Goal: Transaction & Acquisition: Purchase product/service

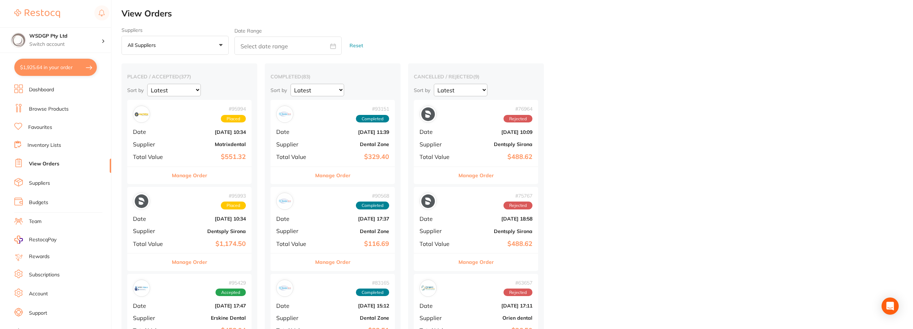
scroll to position [36, 0]
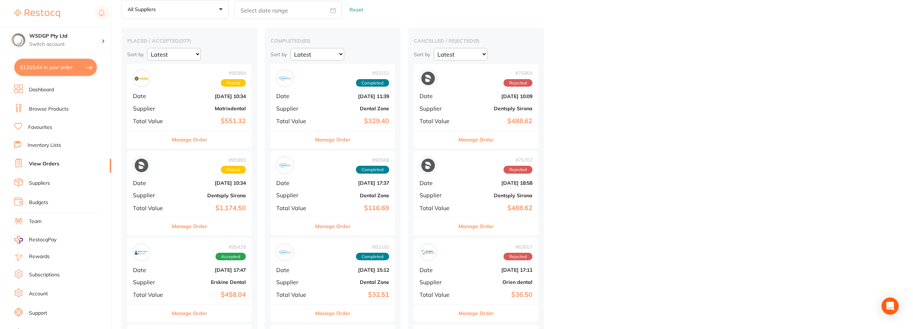
click at [43, 112] on link "Browse Products" at bounding box center [49, 108] width 40 height 7
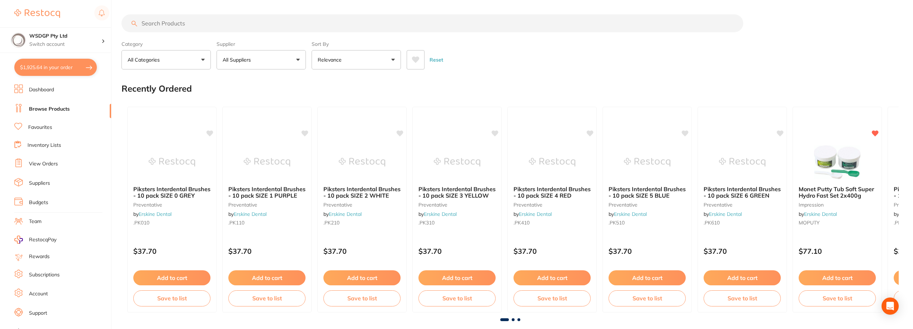
click at [178, 26] on input "search" at bounding box center [433, 23] width 622 height 18
paste input "curasept ads"
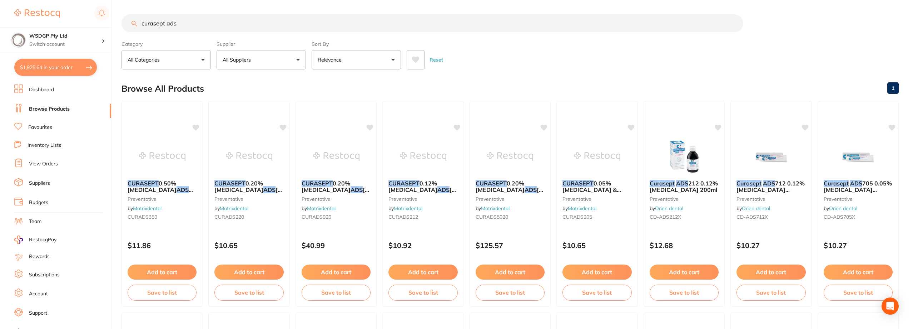
click at [63, 60] on button "$1,925.64 in your order" at bounding box center [55, 67] width 83 height 17
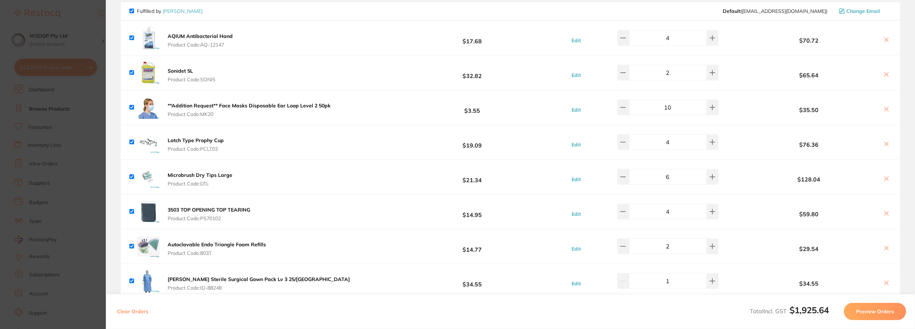
scroll to position [72, 0]
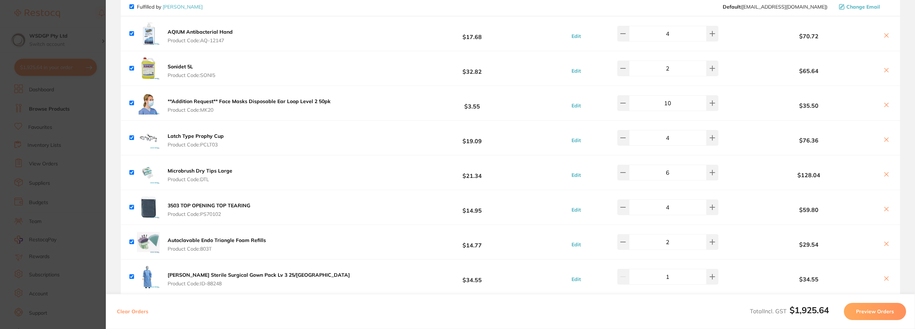
drag, startPoint x: 51, startPoint y: 59, endPoint x: 65, endPoint y: 95, distance: 38.8
click at [52, 59] on section "Update RRP Set your pre negotiated price for this item. Item Agreed RRP (excl. …" at bounding box center [457, 164] width 915 height 329
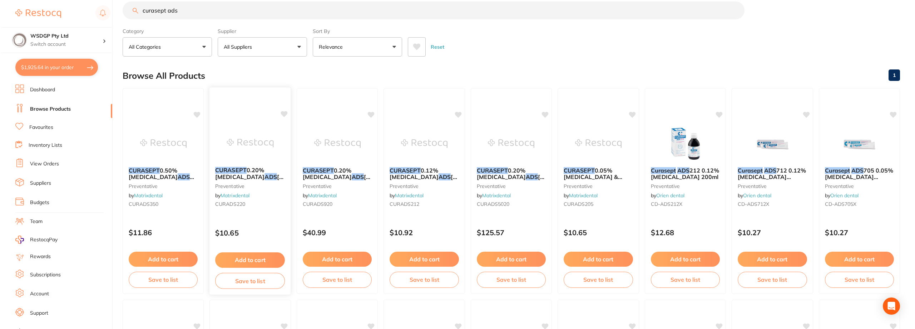
scroll to position [0, 0]
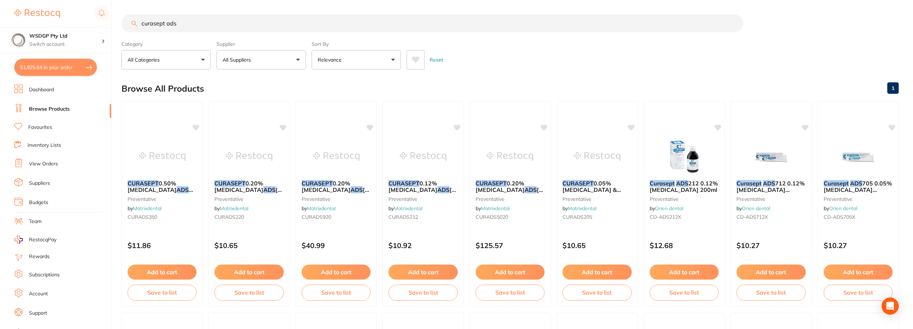
click at [191, 26] on input "curasept ads" at bounding box center [433, 23] width 622 height 18
type input "c"
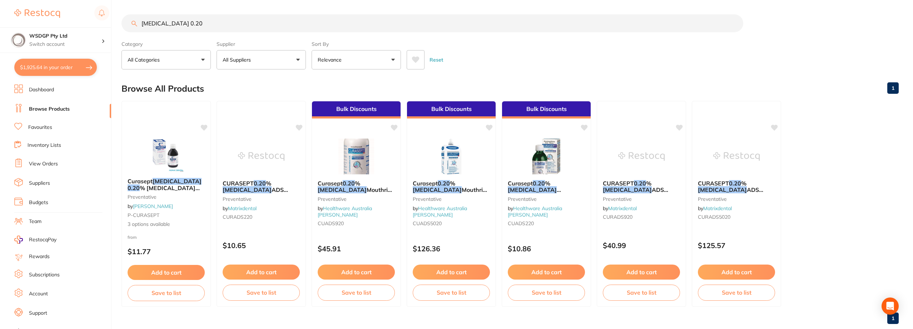
type input "[MEDICAL_DATA] 0.20"
click at [157, 182] on em "[MEDICAL_DATA]" at bounding box center [177, 180] width 49 height 7
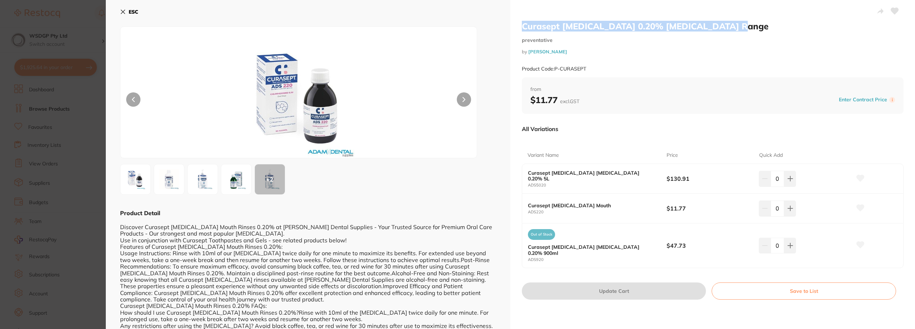
drag, startPoint x: 750, startPoint y: 28, endPoint x: 523, endPoint y: 27, distance: 227.0
click at [523, 27] on h2 "Curasept [MEDICAL_DATA] 0.20% [MEDICAL_DATA] Range" at bounding box center [713, 26] width 382 height 11
copy h2 "Curasept [MEDICAL_DATA] 0.20% [MEDICAL_DATA] Range"
